Goal: Complete application form: Complete application form

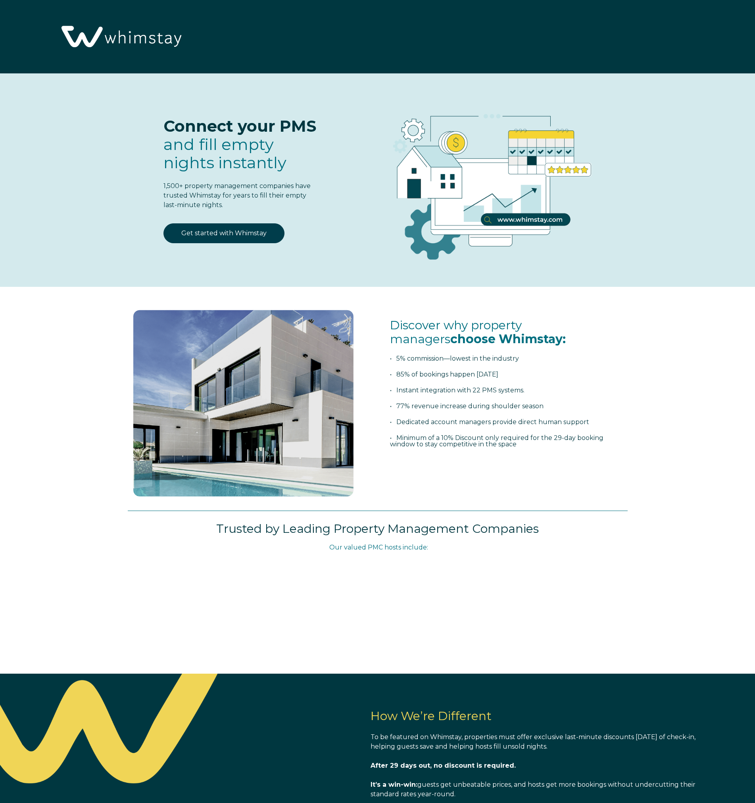
select select "US"
select select "Standard"
click at [251, 227] on link "Get started with Whimstay" at bounding box center [224, 233] width 121 height 20
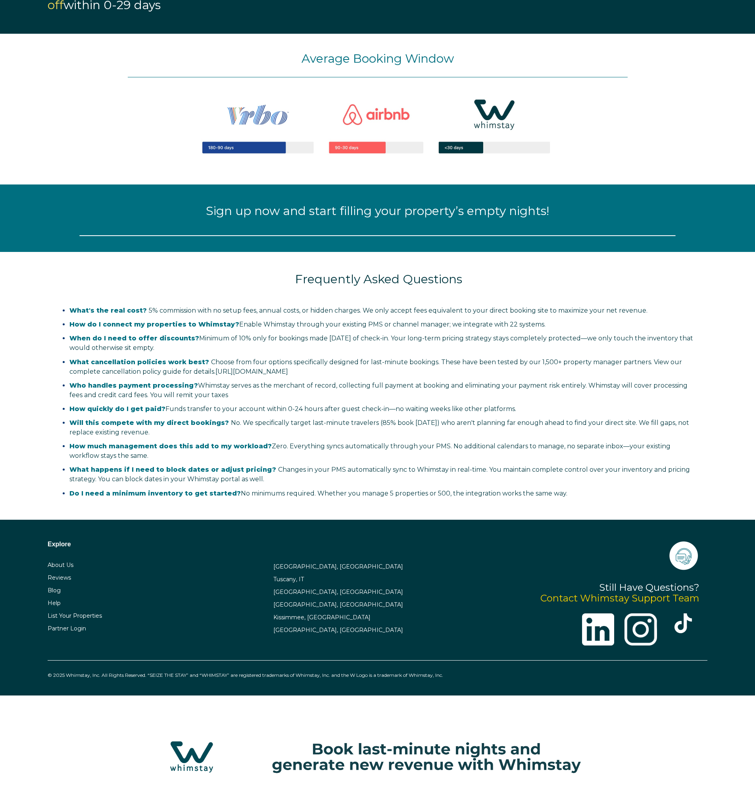
select select "US"
select select "Standard"
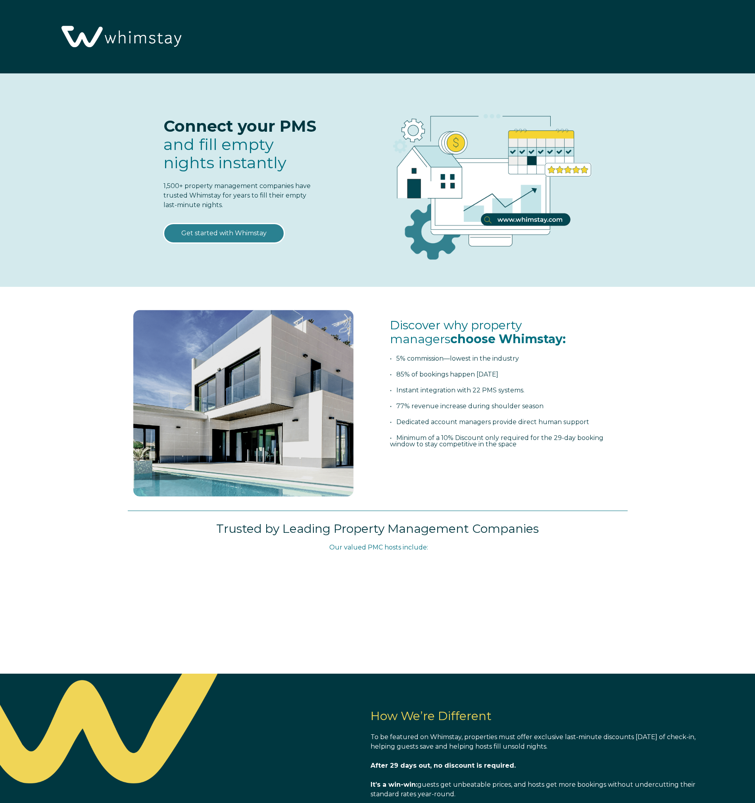
click at [226, 232] on link "Get started with Whimstay" at bounding box center [224, 233] width 121 height 20
select select "US"
select select "Standard"
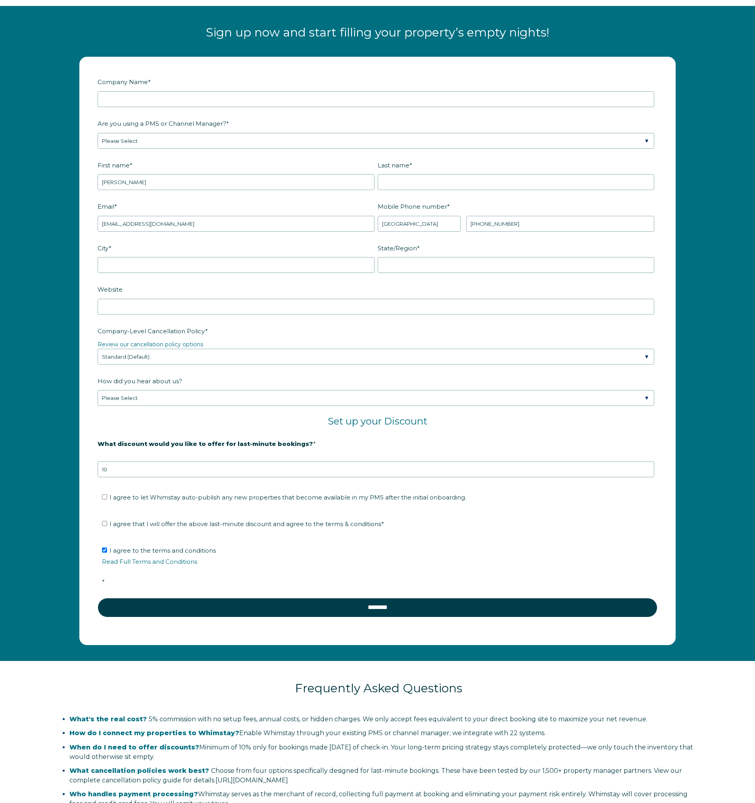
scroll to position [999, 0]
